Goal: Understand process/instructions: Learn about a topic

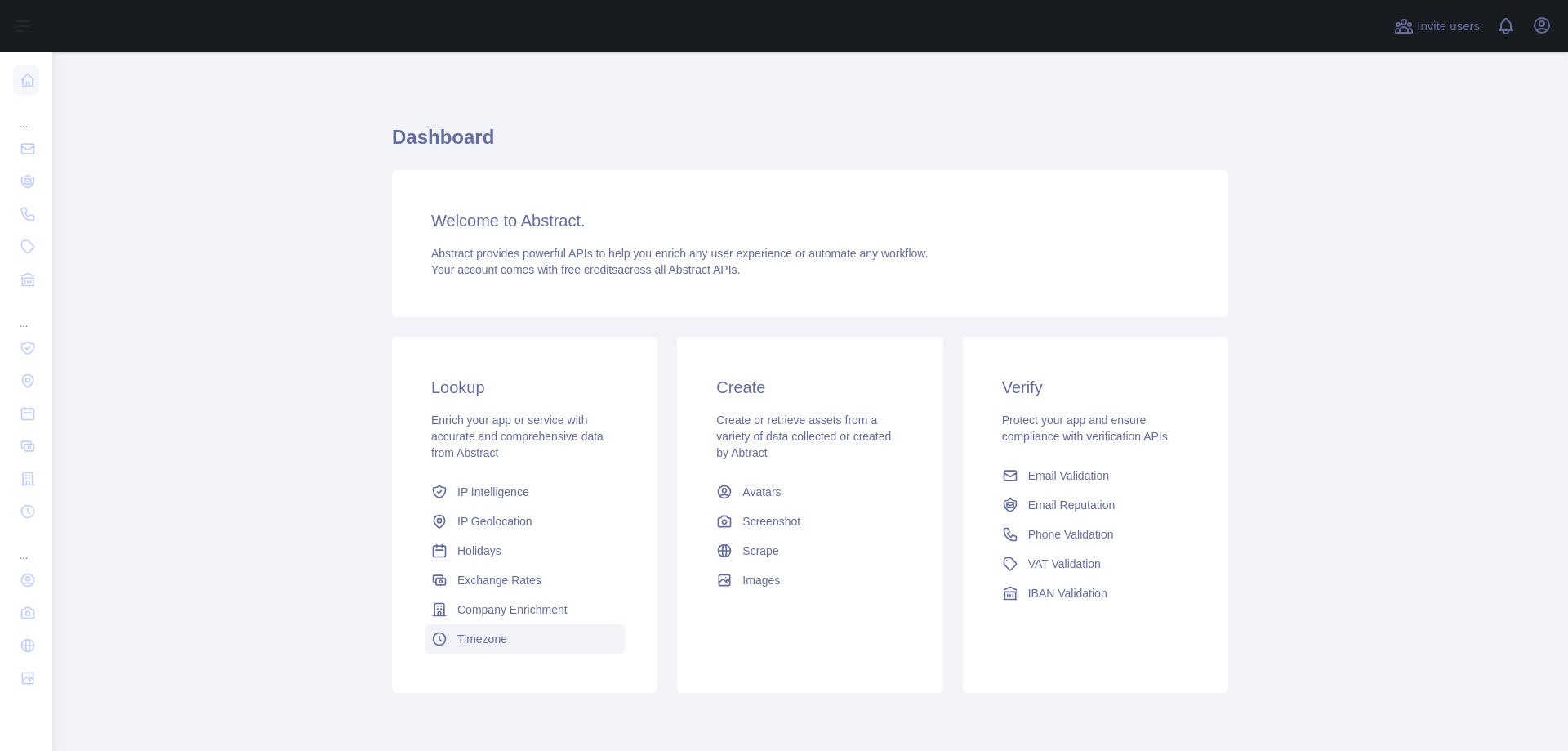
click at [486, 634] on span "Timezone" at bounding box center [483, 639] width 50 height 17
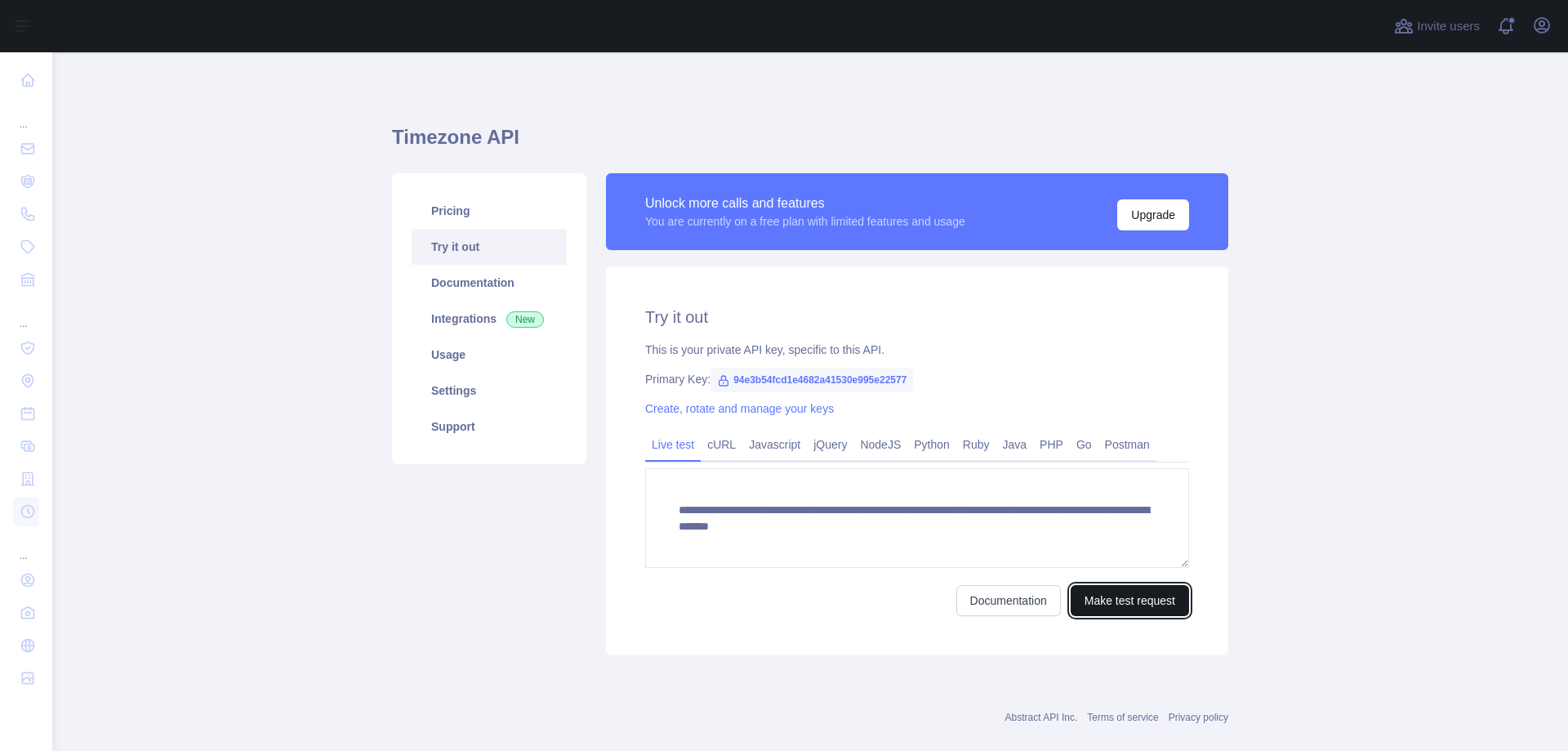
click at [1084, 592] on button "Make test request" at bounding box center [1129, 600] width 119 height 31
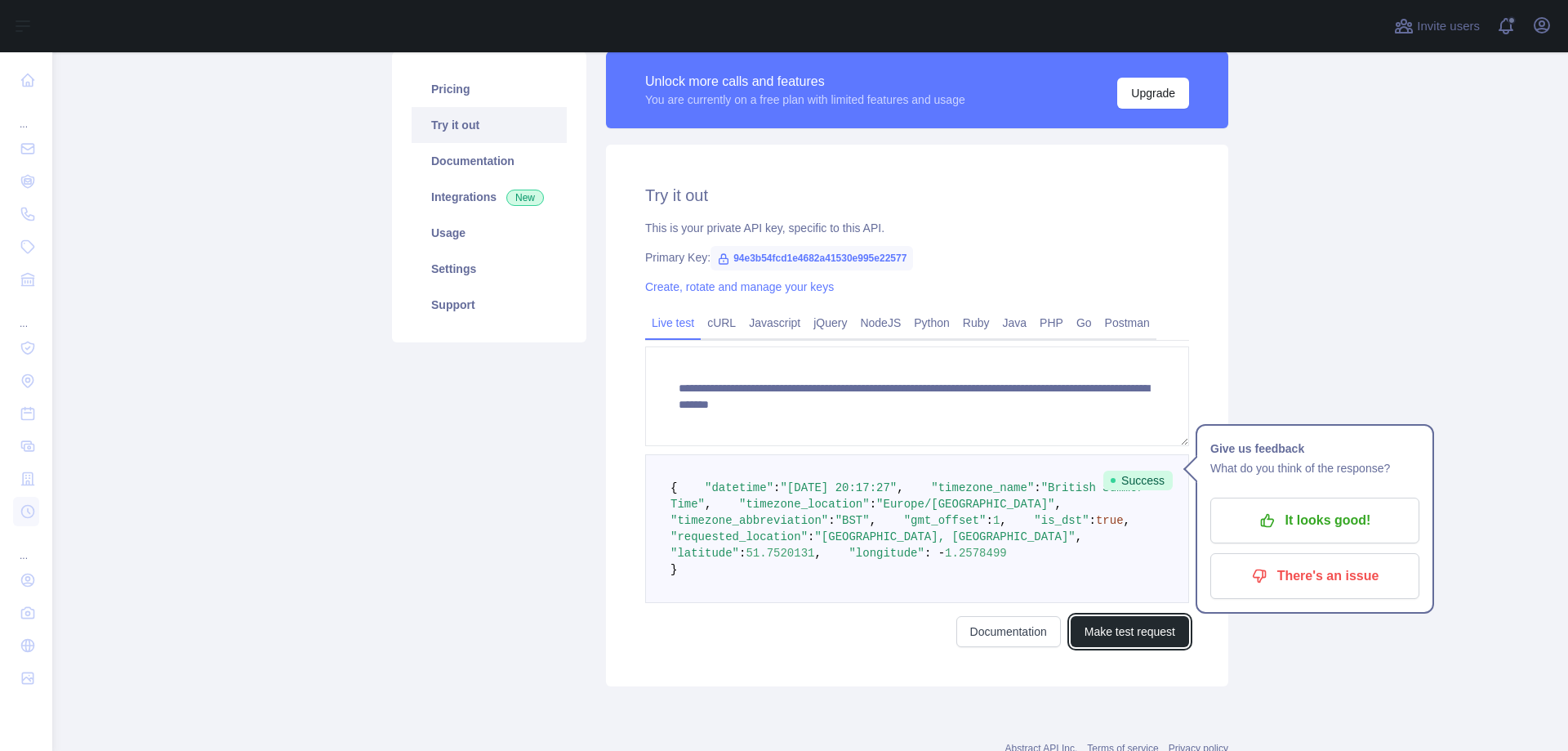
scroll to position [164, 0]
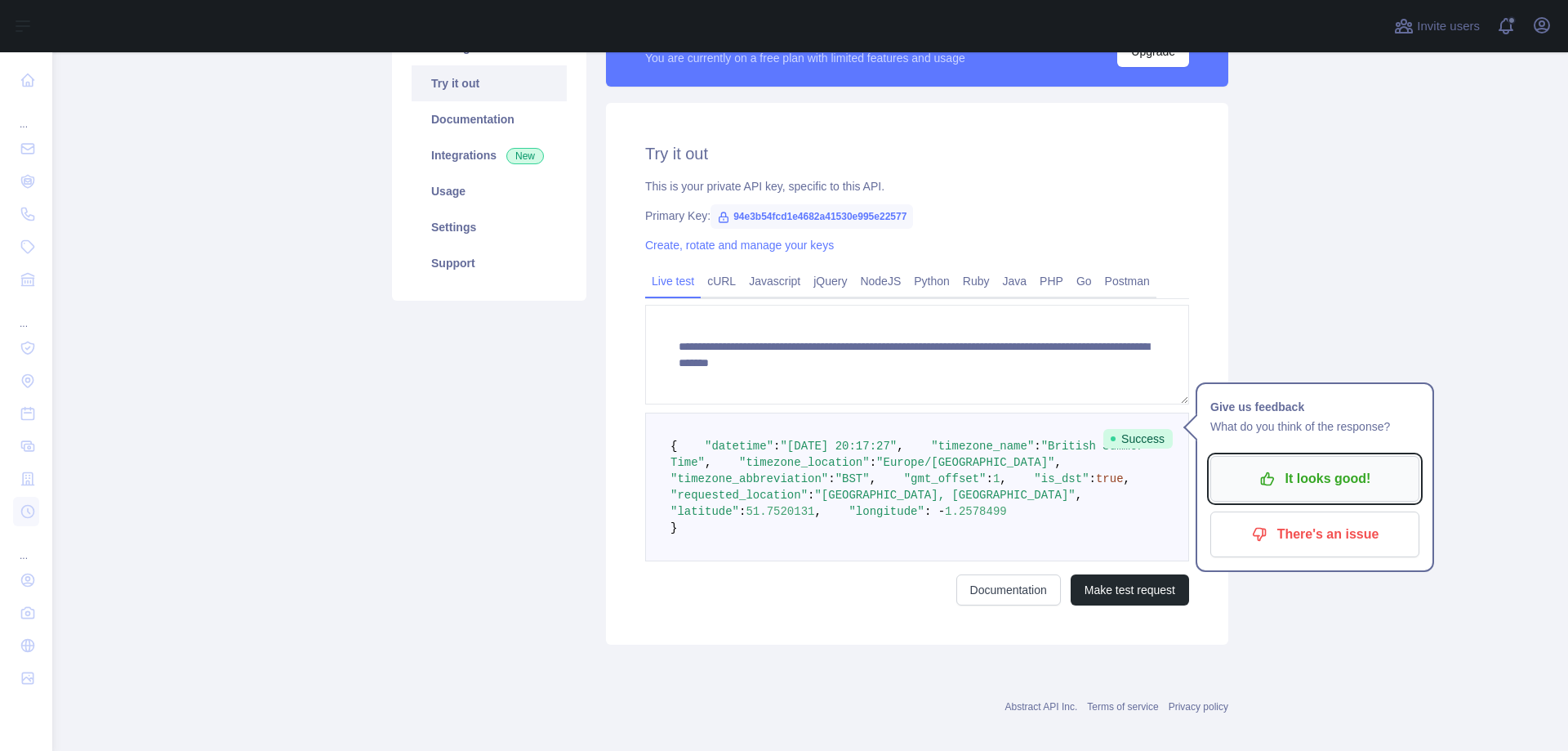
click at [1305, 485] on p "It looks good!" at bounding box center [1315, 479] width 184 height 27
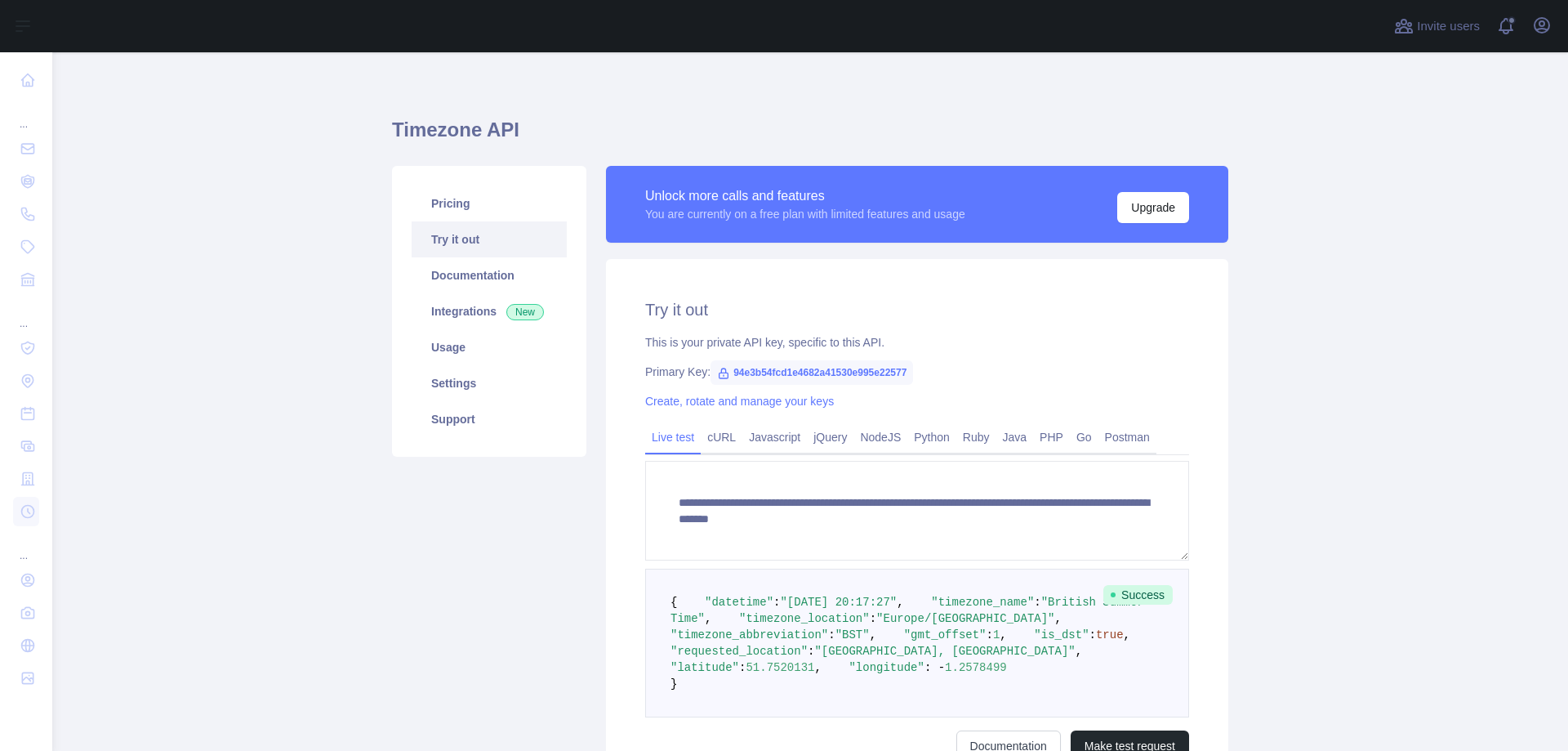
scroll to position [0, 0]
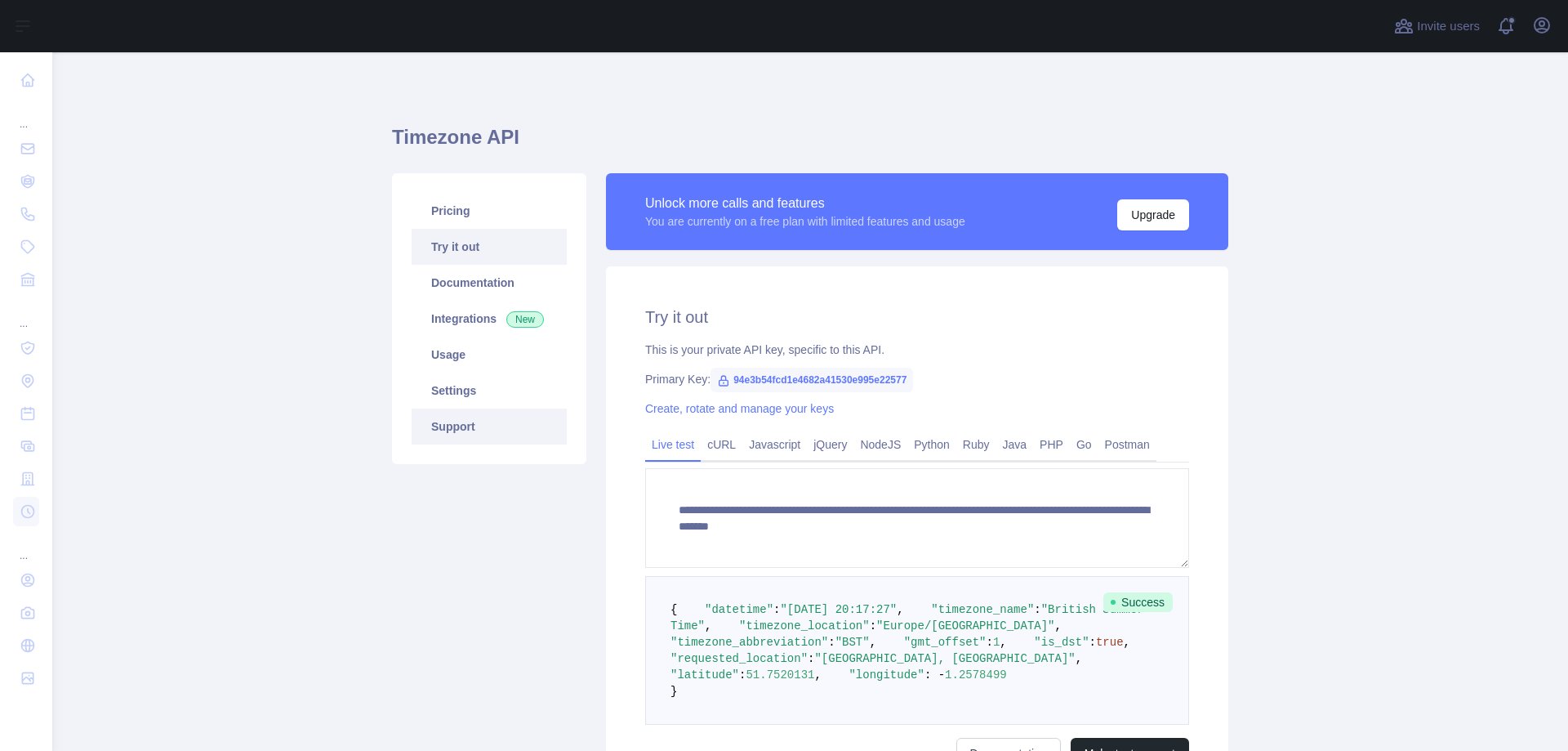
click at [463, 423] on link "Support" at bounding box center [489, 426] width 155 height 36
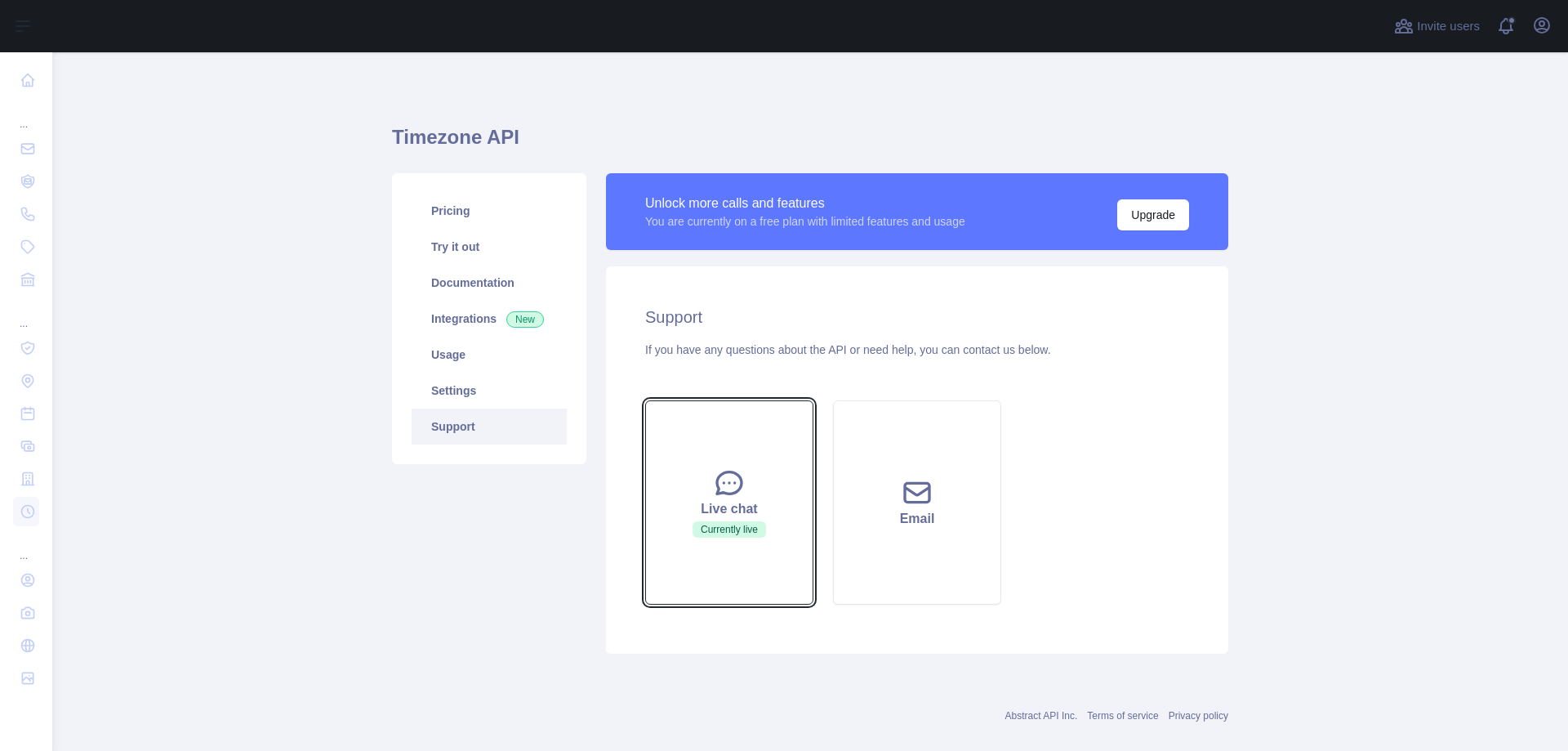
click at [713, 489] on icon at bounding box center [728, 482] width 32 height 32
click at [1500, 39] on span at bounding box center [1512, 26] width 32 height 52
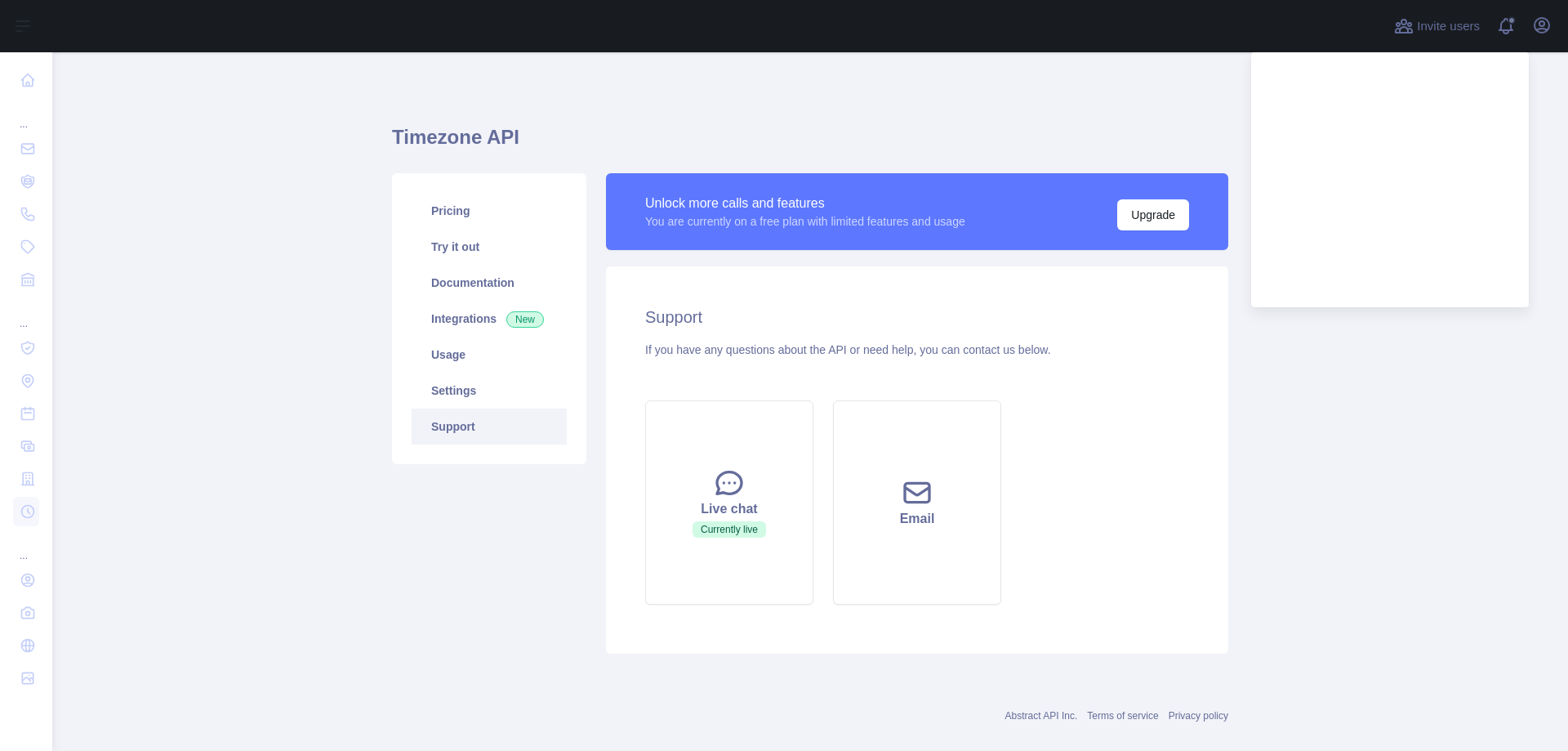
click at [1322, 464] on main "Timezone API Pricing Try it out Documentation Integrations New Usage Settings S…" at bounding box center [810, 401] width 1516 height 699
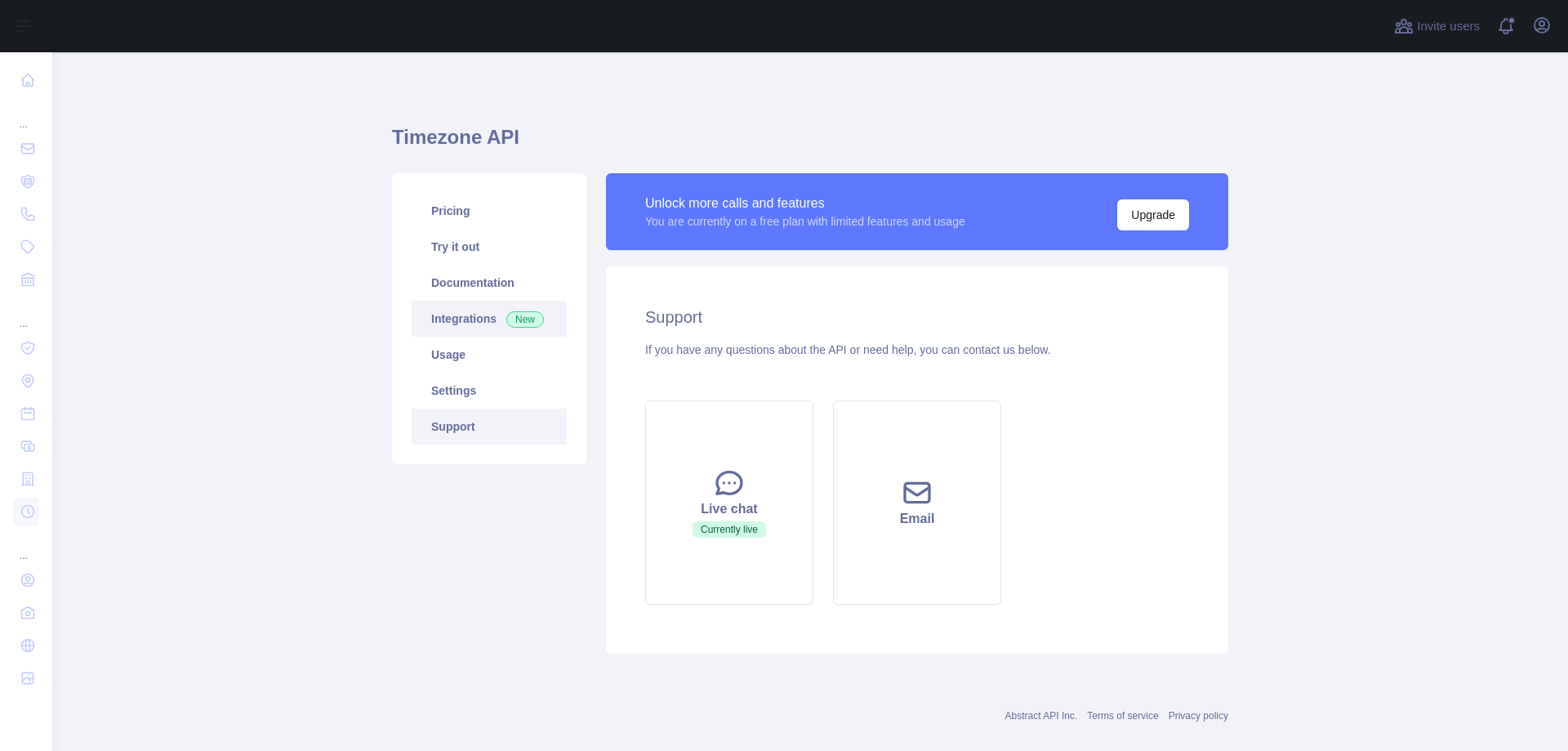
click at [457, 322] on link "Integrations New" at bounding box center [489, 318] width 155 height 36
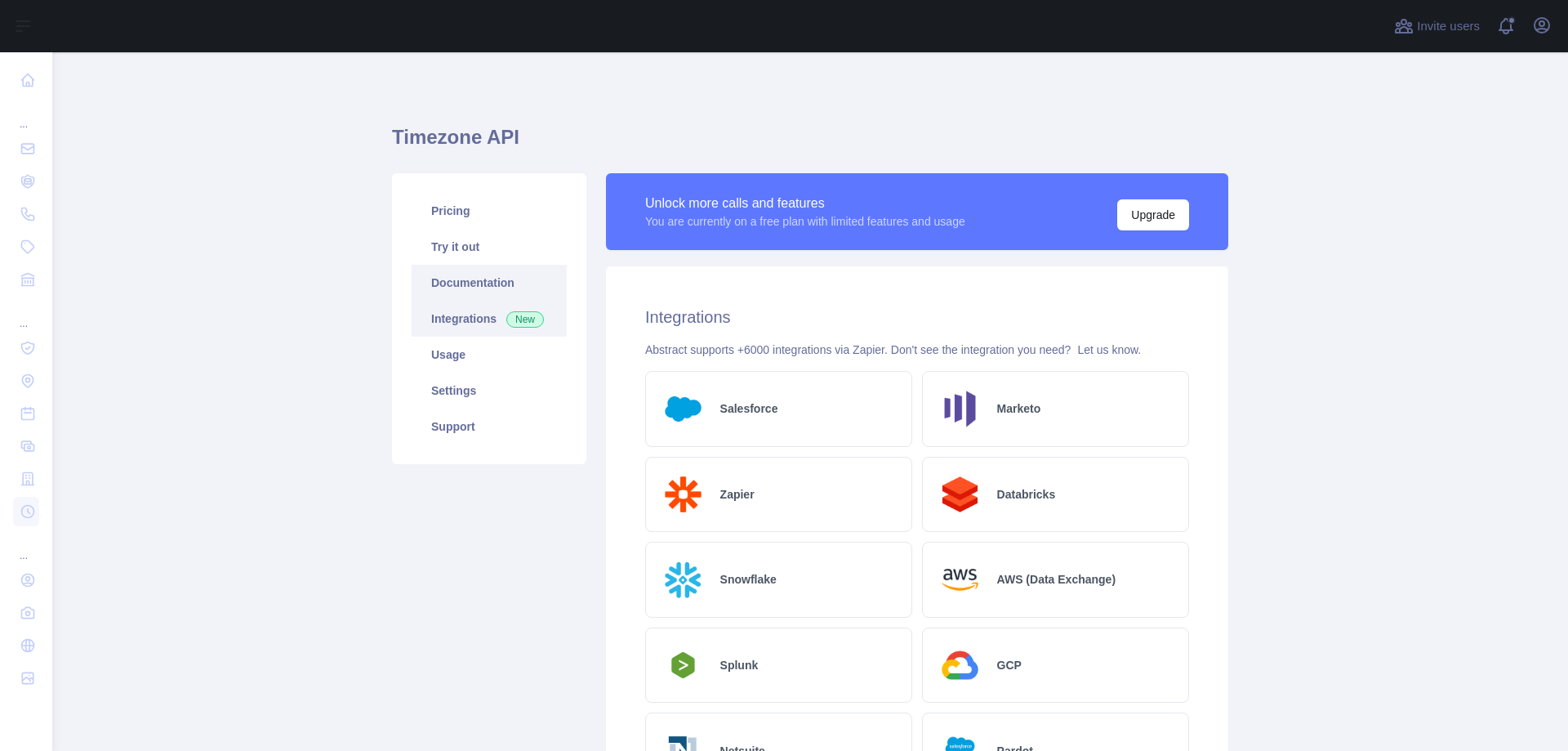
click at [468, 277] on link "Documentation" at bounding box center [489, 282] width 155 height 36
